Goal: Task Accomplishment & Management: Use online tool/utility

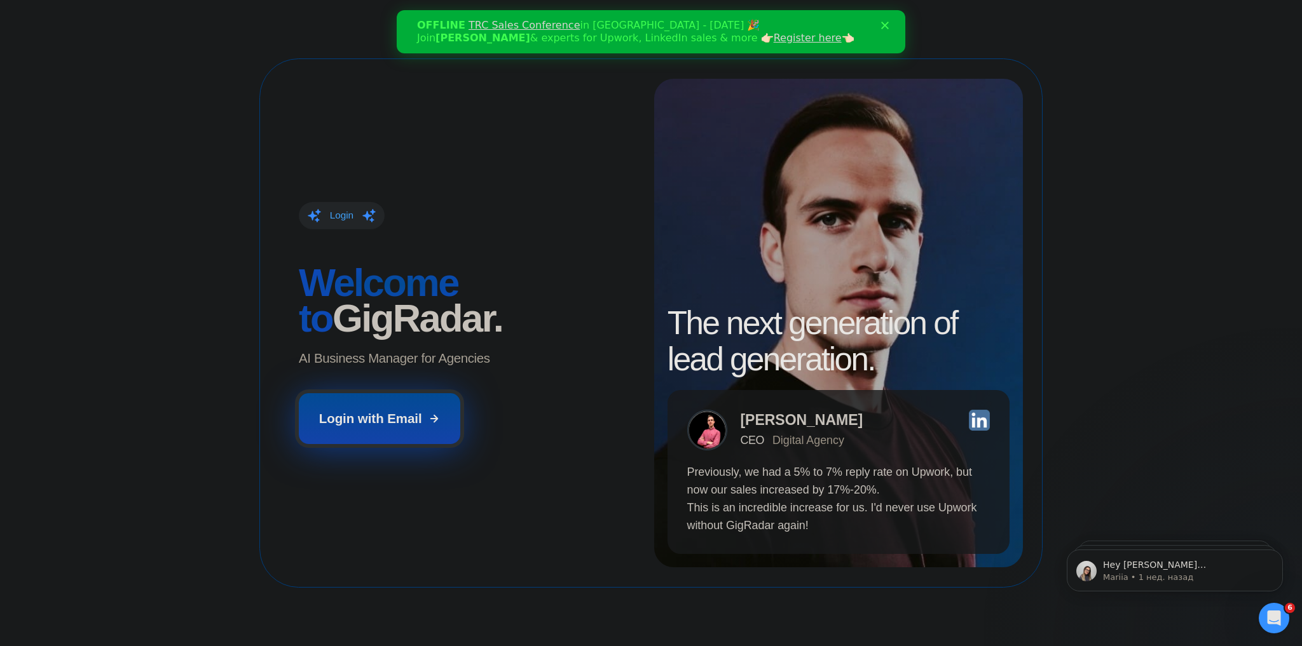
click at [430, 418] on icon at bounding box center [433, 418] width 11 height 11
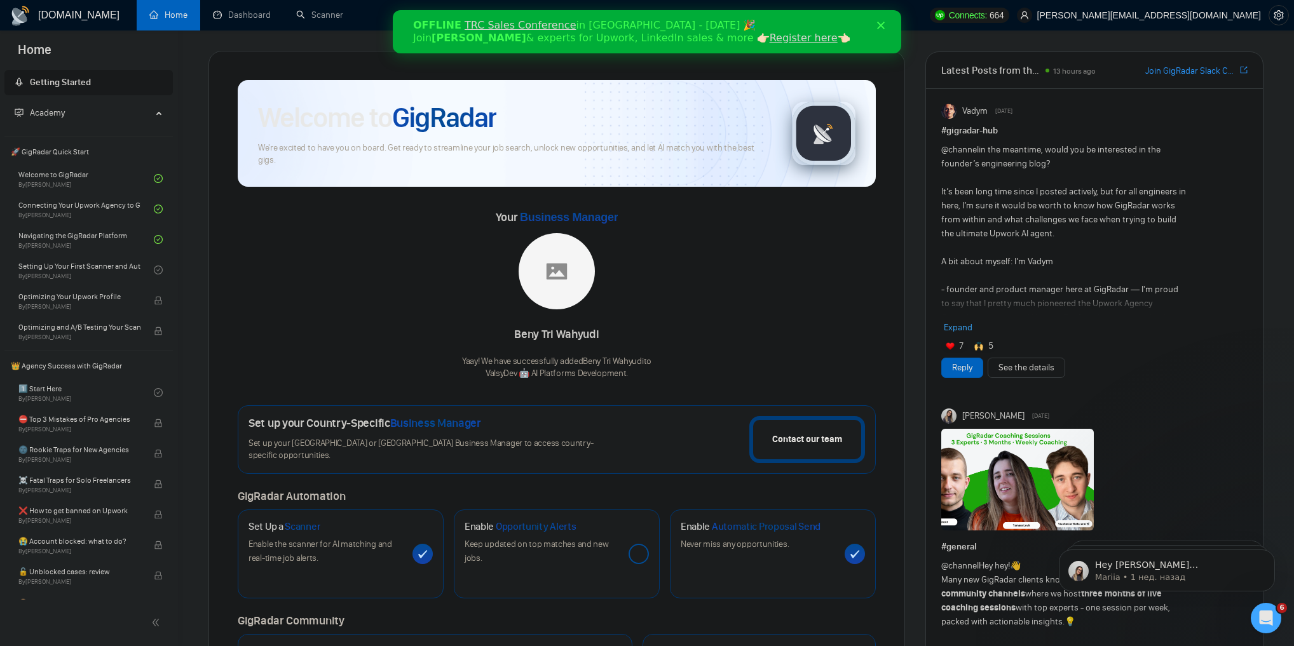
click at [882, 27] on polygon "Закрыть" at bounding box center [881, 26] width 8 height 8
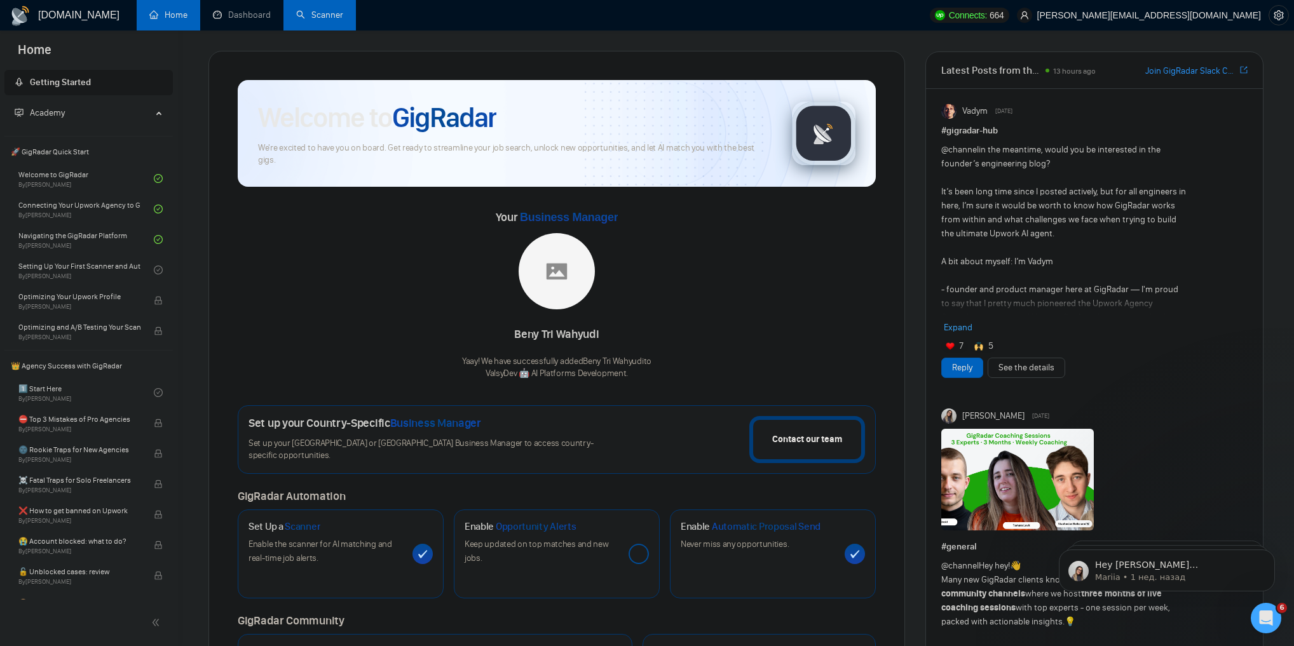
click at [315, 17] on link "Scanner" at bounding box center [319, 15] width 47 height 11
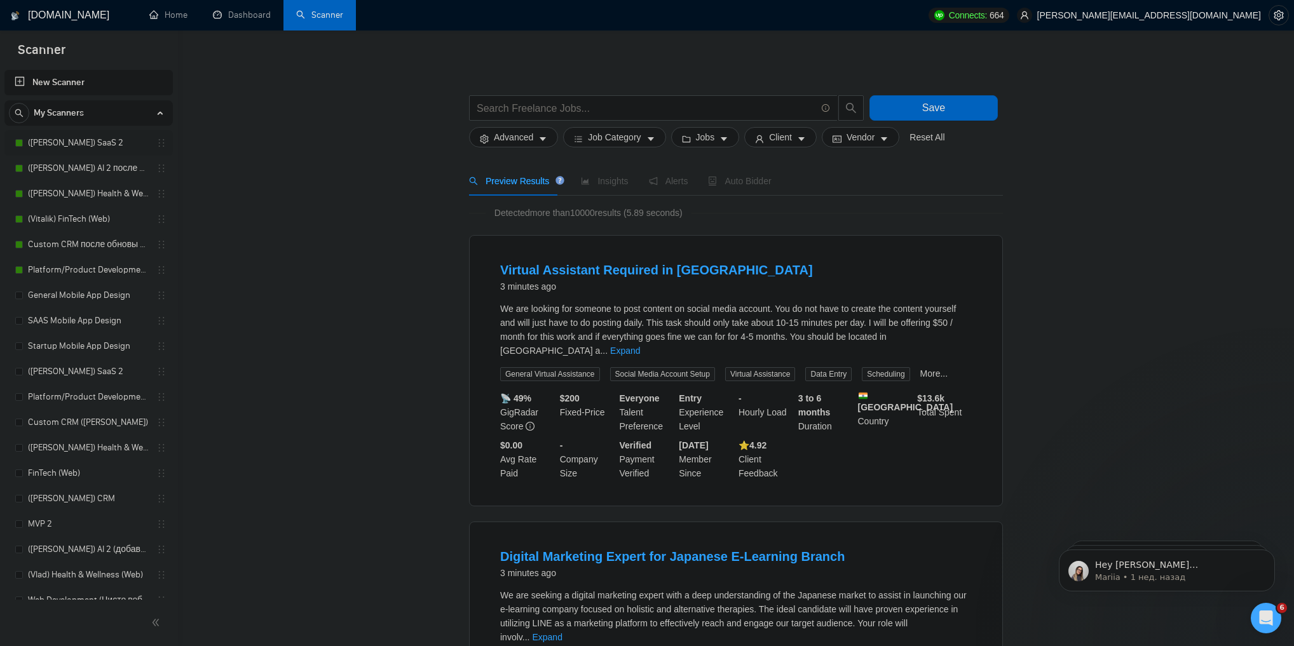
click at [77, 148] on link "(Tanya) SaaS 2" at bounding box center [88, 142] width 121 height 25
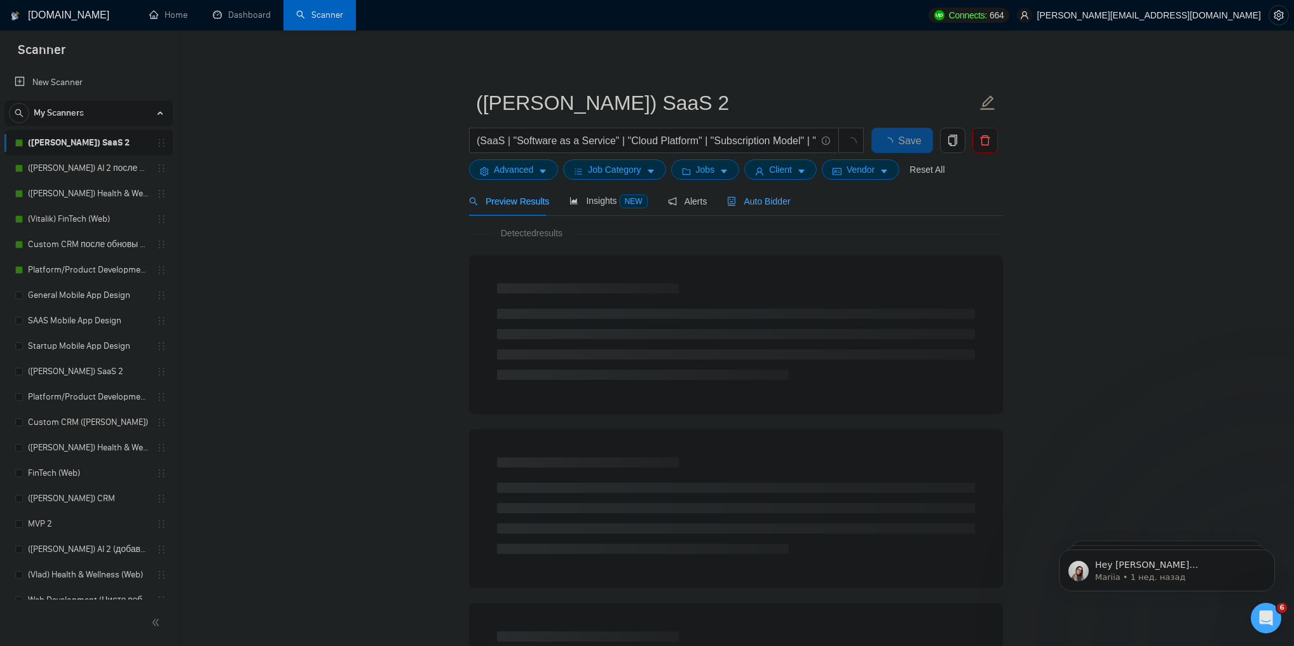
click at [741, 200] on span "Auto Bidder" at bounding box center [758, 201] width 63 height 10
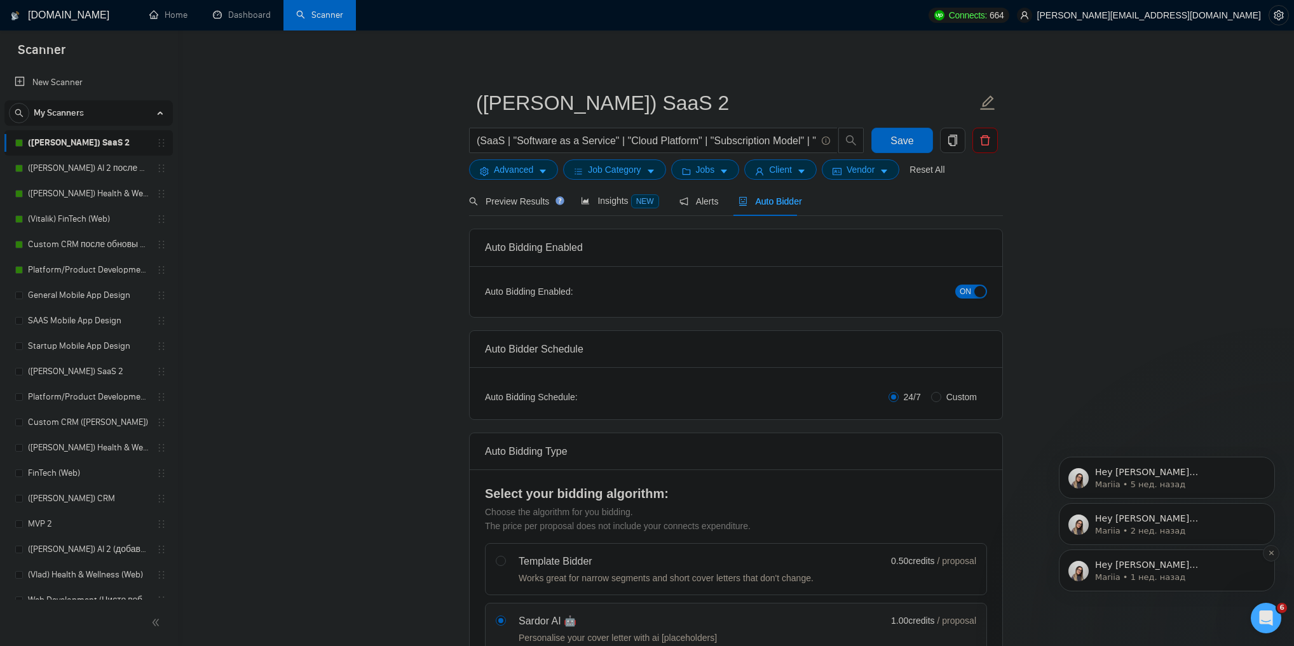
click at [1269, 555] on icon "Dismiss notification" at bounding box center [1271, 553] width 7 height 7
click at [1271, 555] on icon "Dismiss notification" at bounding box center [1271, 553] width 7 height 7
click at [1272, 552] on icon "Dismiss notification" at bounding box center [1271, 553] width 4 height 4
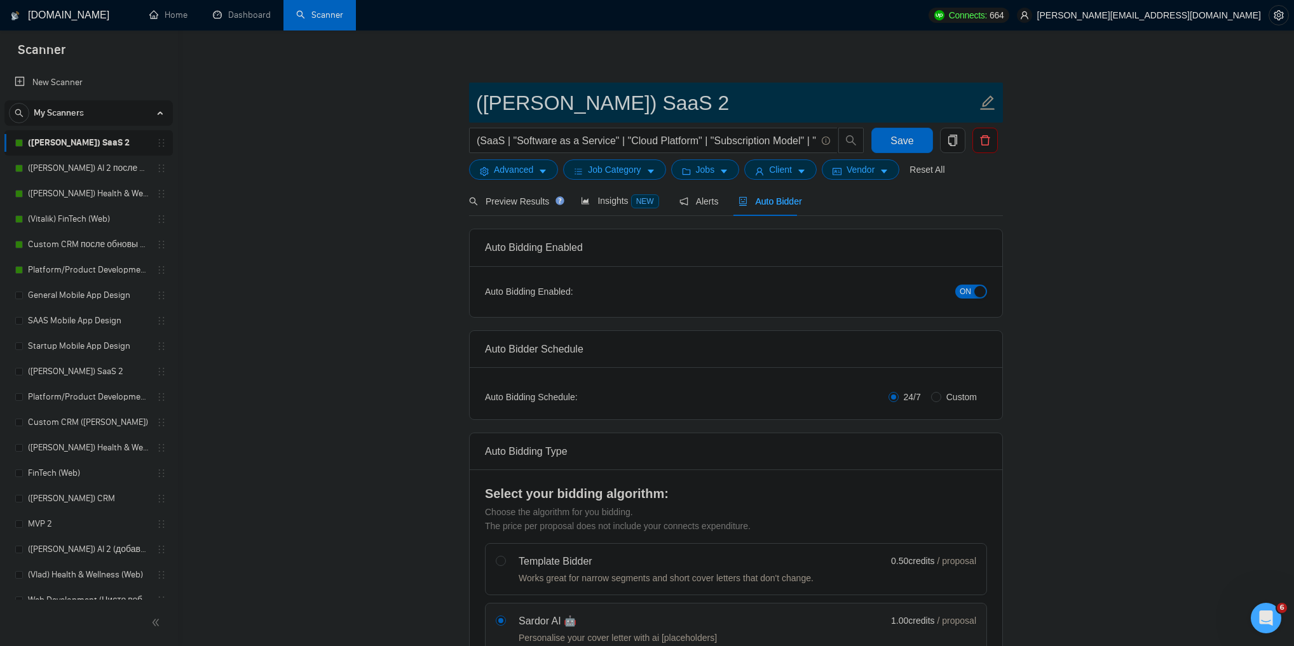
drag, startPoint x: 627, startPoint y: 100, endPoint x: 468, endPoint y: 97, distance: 158.9
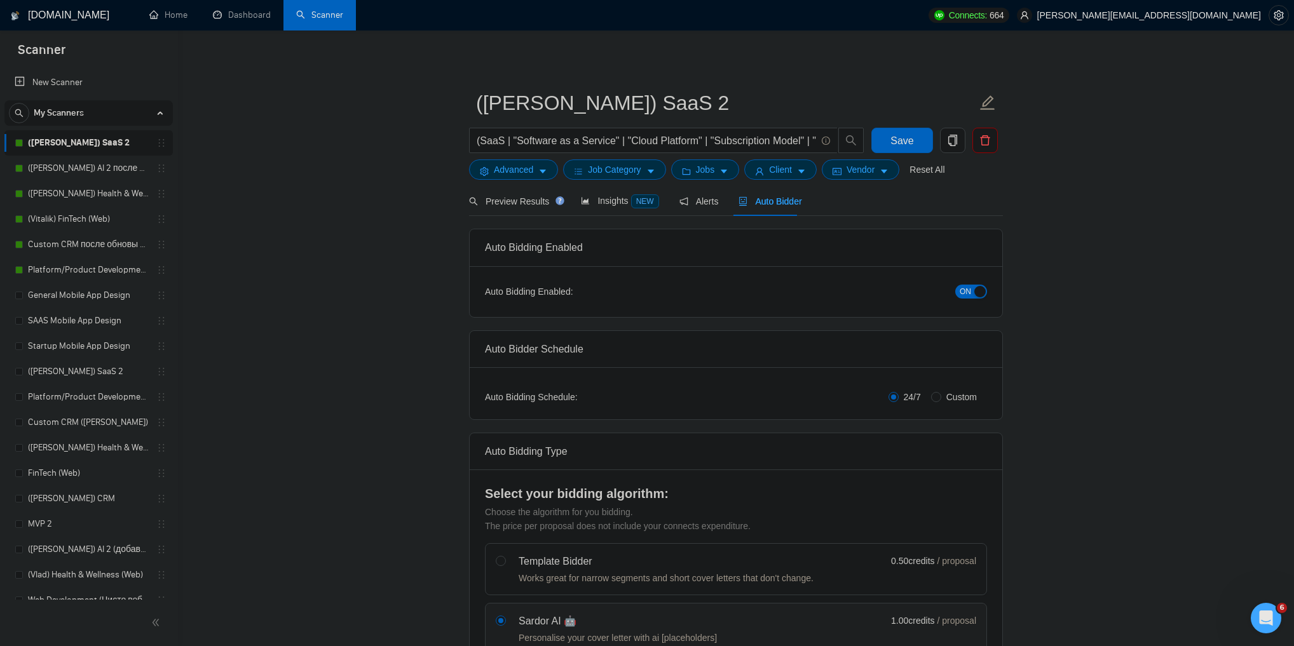
click at [41, 13] on h1 "GigRadar.io" at bounding box center [68, 15] width 81 height 31
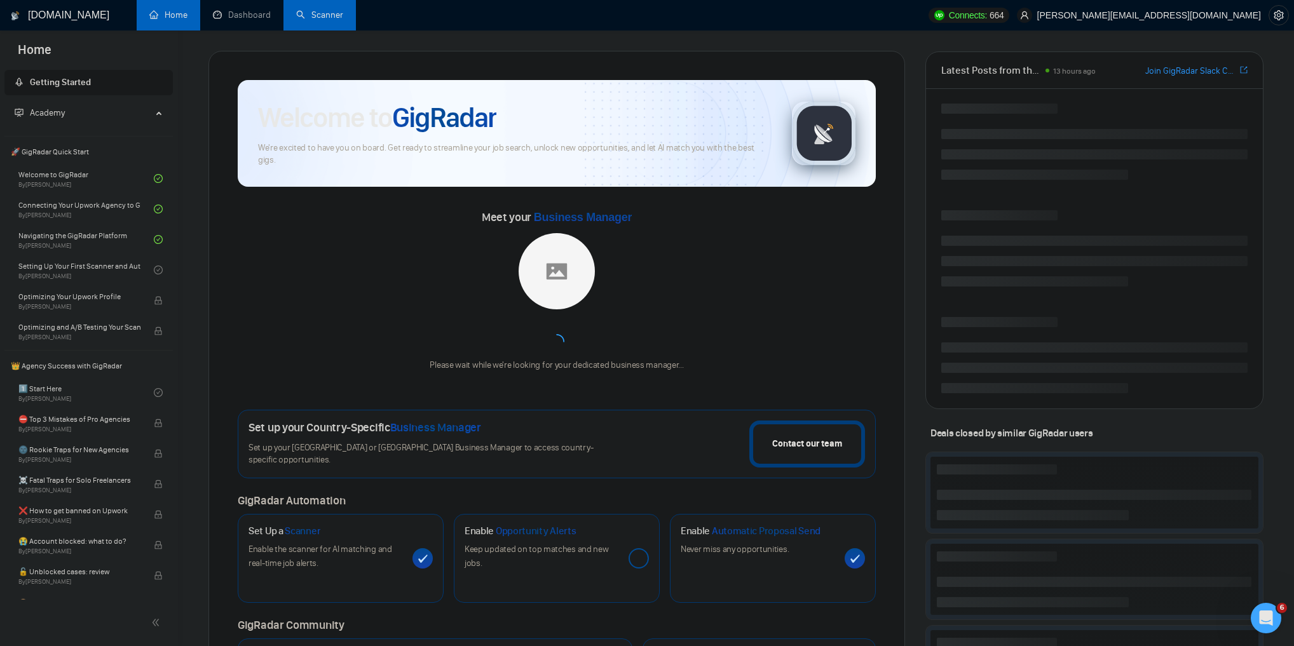
click at [301, 13] on link "Scanner" at bounding box center [319, 15] width 47 height 11
